Goal: Task Accomplishment & Management: Manage account settings

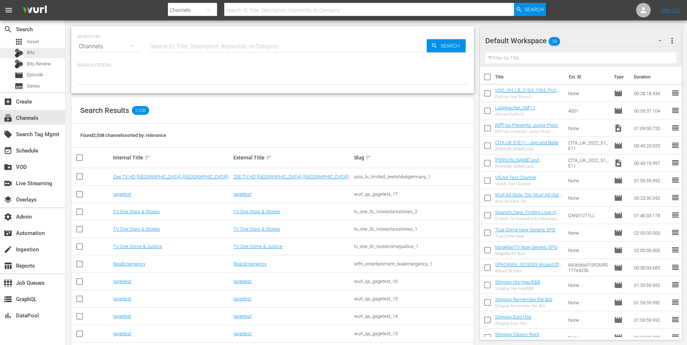
click at [46, 49] on div "Bits" at bounding box center [32, 53] width 65 height 10
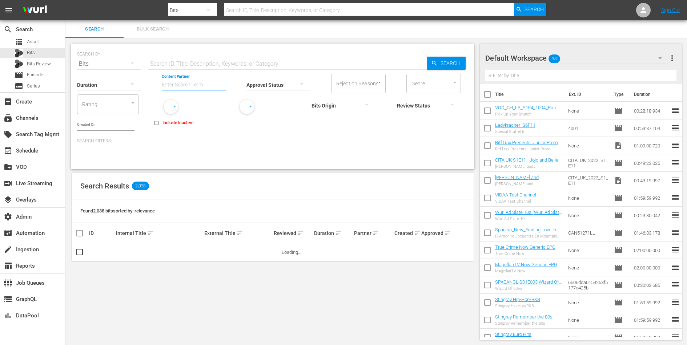
click at [186, 85] on input "Content Partner" at bounding box center [194, 85] width 64 height 26
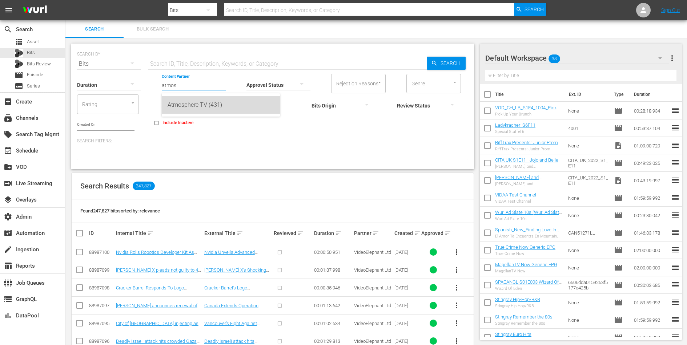
click at [189, 103] on div "Atmosphere TV (431)" at bounding box center [221, 104] width 107 height 17
type input "Atmosphere TV (431)"
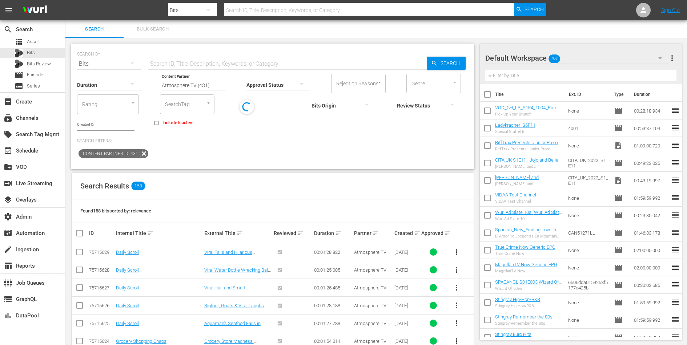
click at [79, 234] on input "checkbox" at bounding box center [82, 233] width 15 height 9
checkbox input "true"
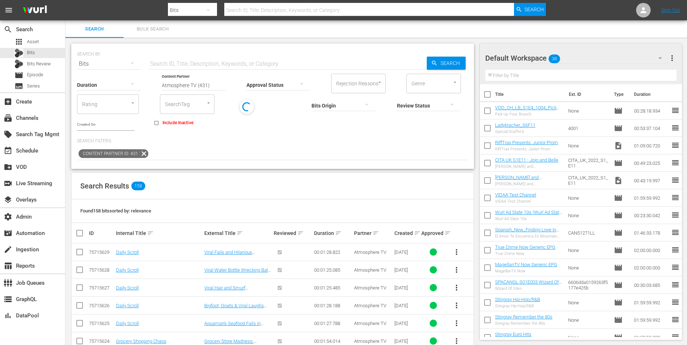
checkbox input "true"
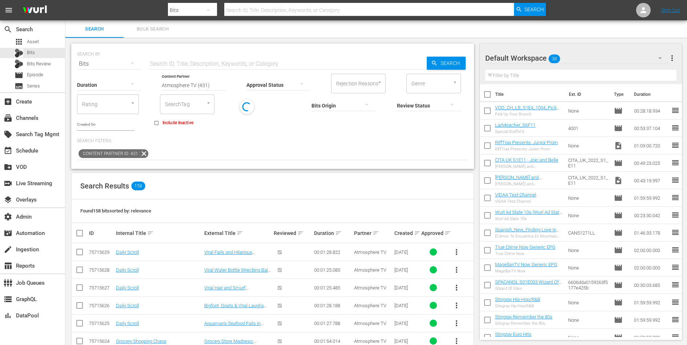
checkbox input "true"
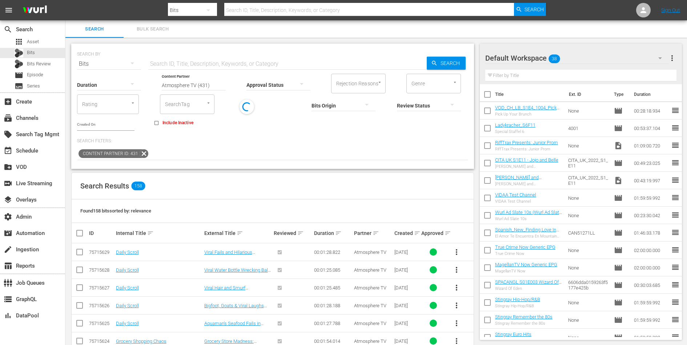
checkbox input "true"
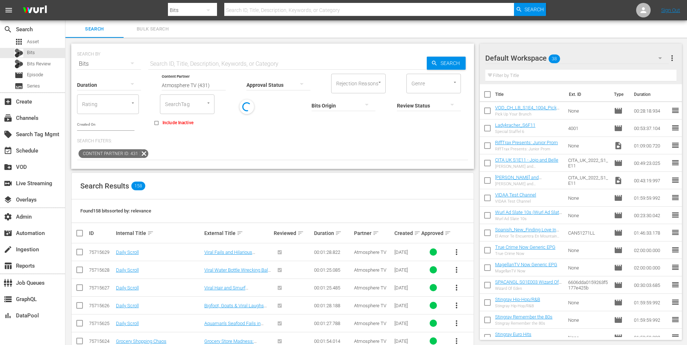
checkbox input "true"
